Goal: Task Accomplishment & Management: Complete application form

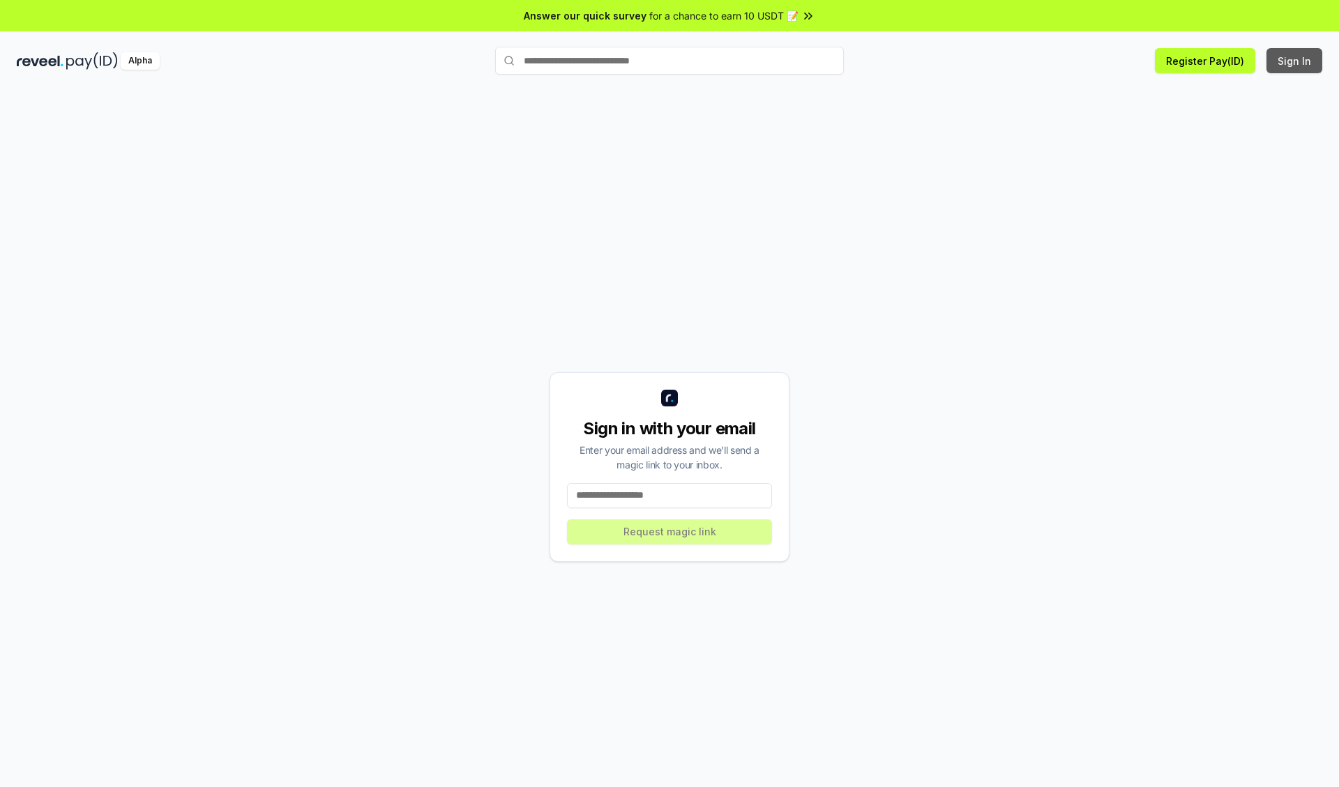
click at [1295, 61] on button "Sign In" at bounding box center [1295, 60] width 56 height 25
type input "**********"
click at [670, 531] on button "Request magic link" at bounding box center [669, 532] width 205 height 25
